Goal: Find specific page/section: Find specific page/section

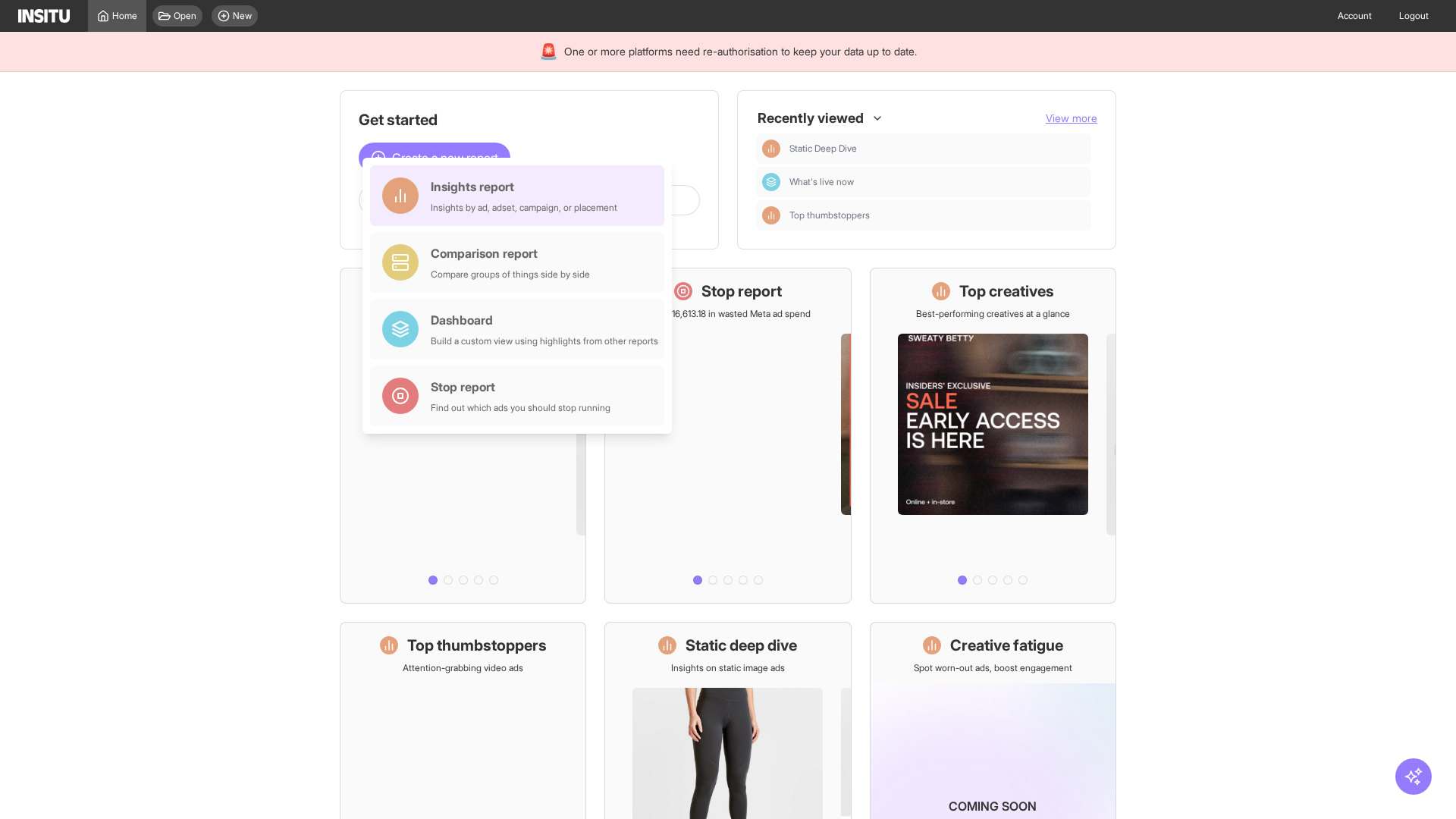
click at [521, 196] on div "Insights report Insights by ad, adset, campaign, or placement" at bounding box center [524, 195] width 186 height 37
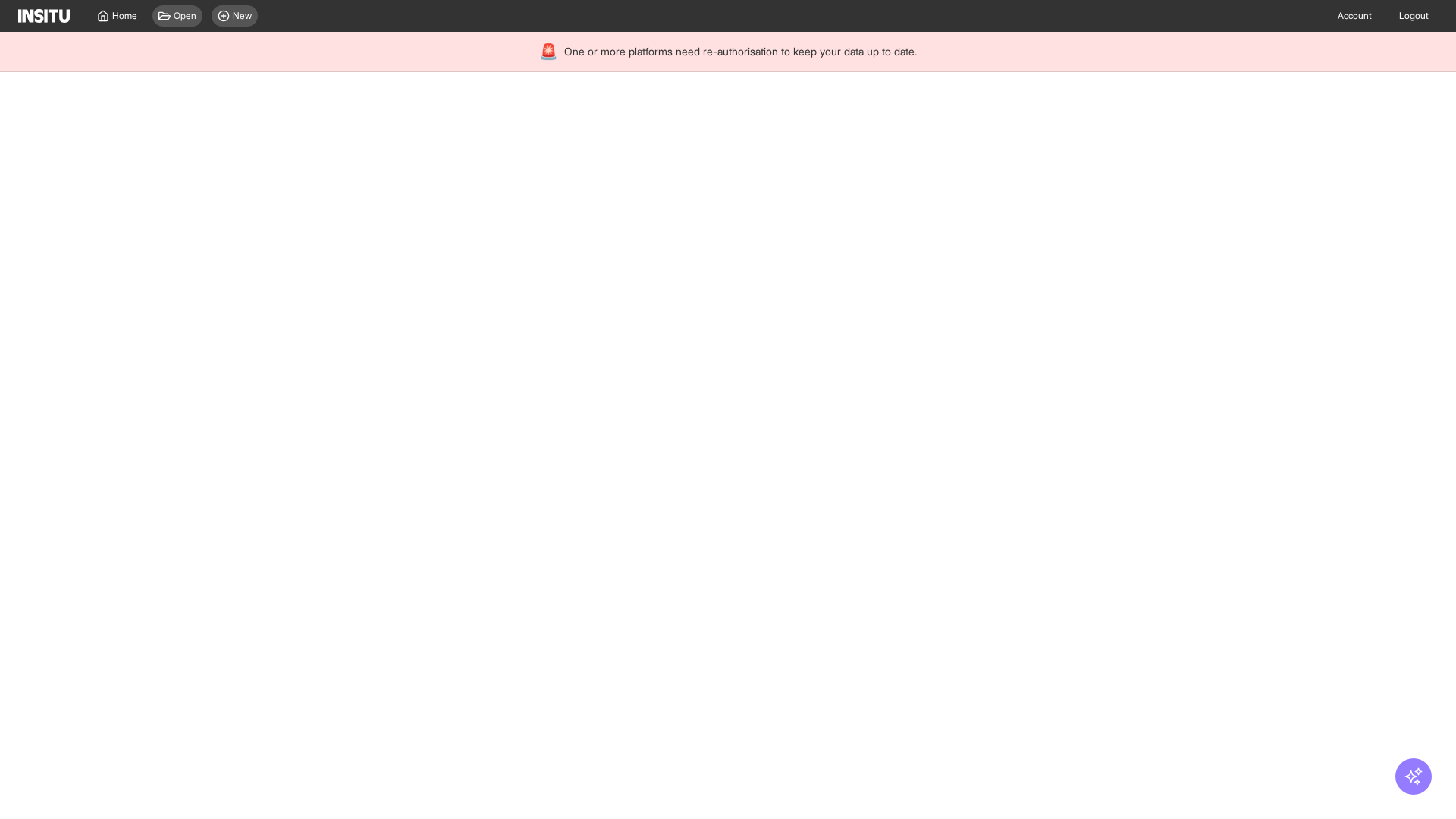
select select "**"
